Goal: Information Seeking & Learning: Learn about a topic

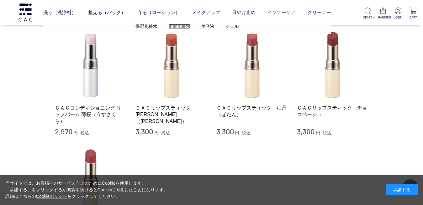
click at [176, 26] on link "柔軟化粧水" at bounding box center [179, 26] width 22 height 5
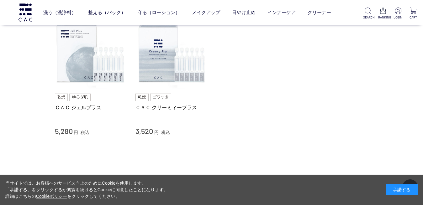
scroll to position [68, 0]
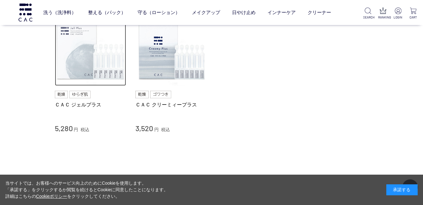
click at [78, 67] on img at bounding box center [90, 50] width 71 height 71
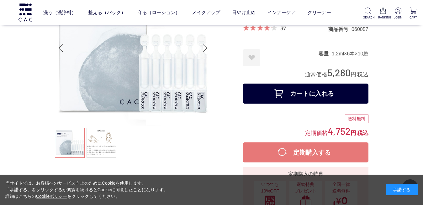
scroll to position [45, 0]
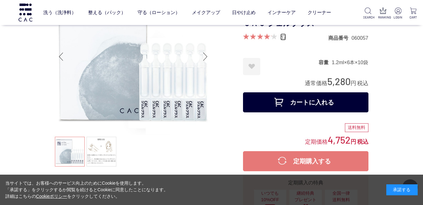
click at [285, 40] on link "37" at bounding box center [283, 37] width 6 height 7
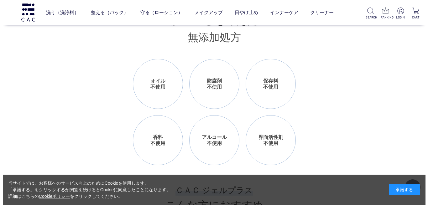
scroll to position [92, 0]
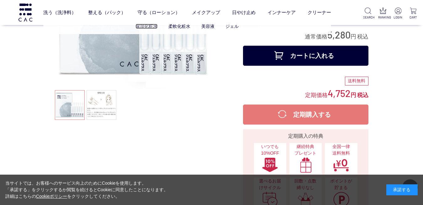
click at [143, 28] on link "保湿化粧水" at bounding box center [146, 26] width 22 height 5
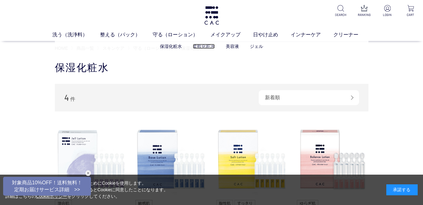
click at [202, 47] on link "柔軟化粧水" at bounding box center [204, 46] width 22 height 5
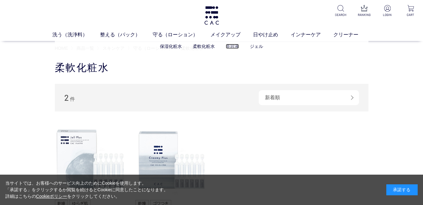
click at [232, 49] on link "美容液" at bounding box center [232, 46] width 13 height 5
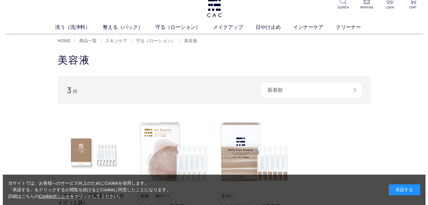
scroll to position [3, 0]
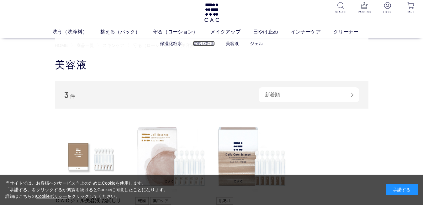
click at [196, 45] on link "柔軟化粧水" at bounding box center [204, 43] width 22 height 5
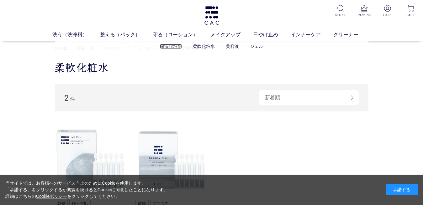
click at [168, 46] on link "保湿化粧水" at bounding box center [171, 46] width 22 height 5
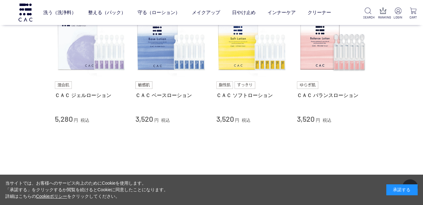
scroll to position [61, 0]
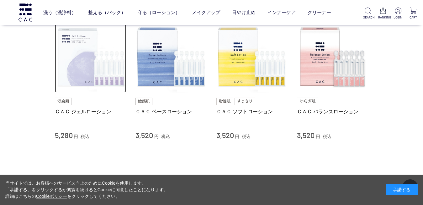
click at [105, 75] on img at bounding box center [90, 57] width 71 height 71
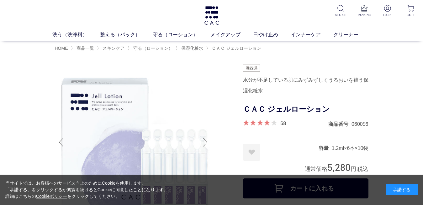
scroll to position [27, 0]
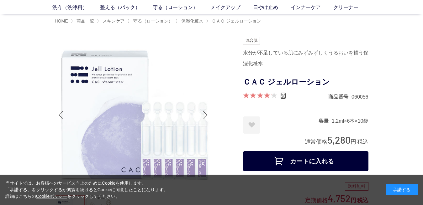
click at [285, 99] on link "68" at bounding box center [283, 95] width 6 height 7
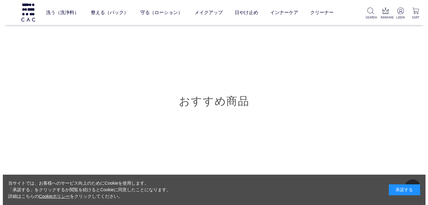
scroll to position [4390, 0]
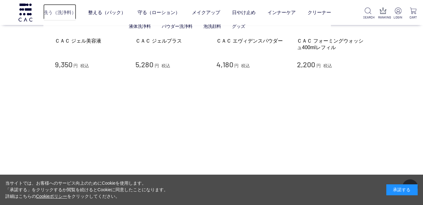
click at [62, 12] on link "洗う（洗浄料）" at bounding box center [59, 12] width 33 height 17
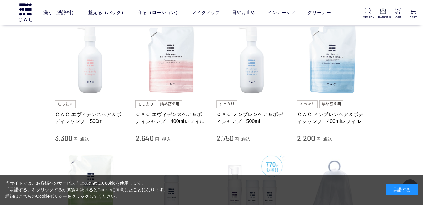
scroll to position [152, 0]
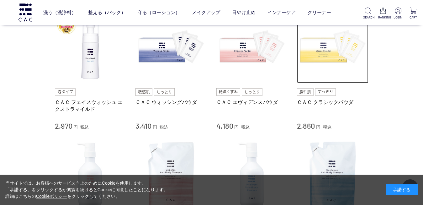
click at [337, 59] on img at bounding box center [332, 47] width 71 height 71
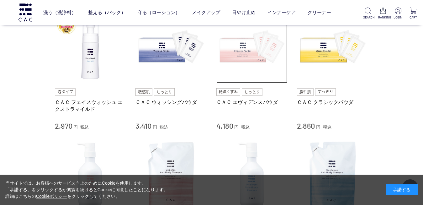
click at [240, 58] on img at bounding box center [251, 47] width 71 height 71
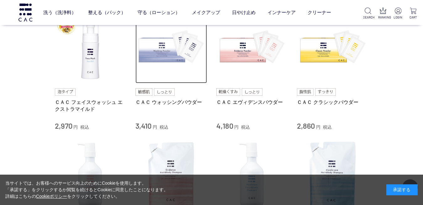
click at [152, 59] on img at bounding box center [170, 47] width 71 height 71
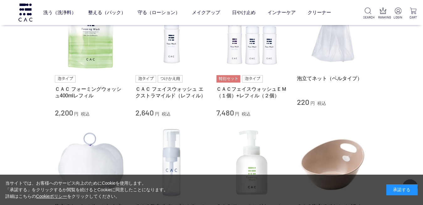
scroll to position [205, 0]
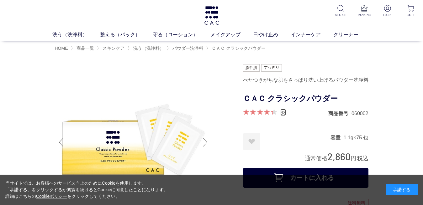
click at [284, 116] on link "38" at bounding box center [283, 112] width 6 height 7
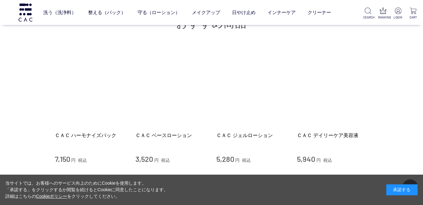
scroll to position [4016, 0]
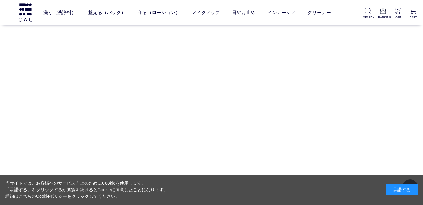
scroll to position [4289, 0]
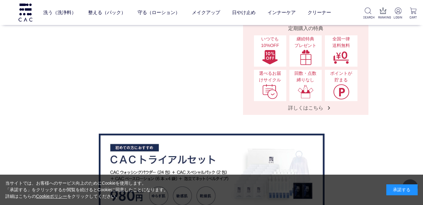
scroll to position [10, 0]
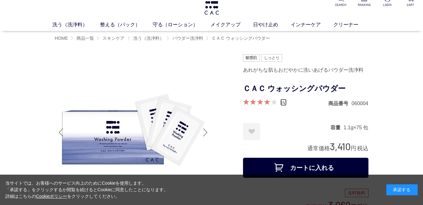
click at [286, 106] on link "141" at bounding box center [283, 102] width 6 height 7
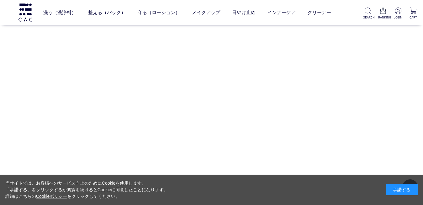
scroll to position [4559, 0]
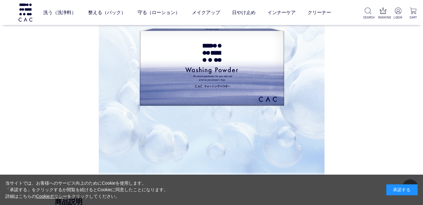
scroll to position [17, 0]
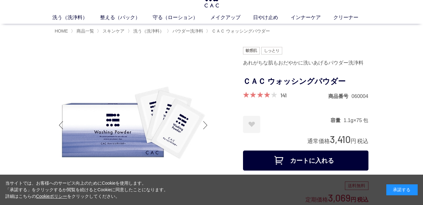
scroll to position [10, 0]
